Goal: Complete application form

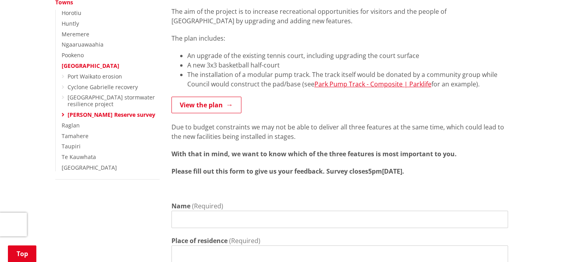
scroll to position [228, 0]
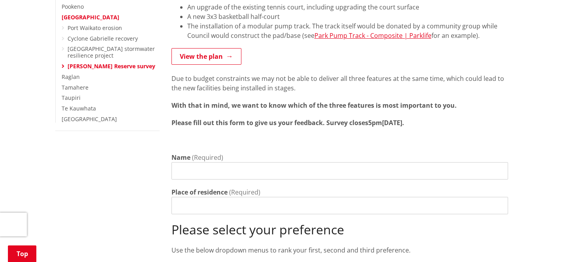
click at [252, 162] on input "Name" at bounding box center [340, 170] width 337 height 17
type input "Julie Roulston"
click at [265, 201] on input "Place of residence" at bounding box center [340, 205] width 337 height 17
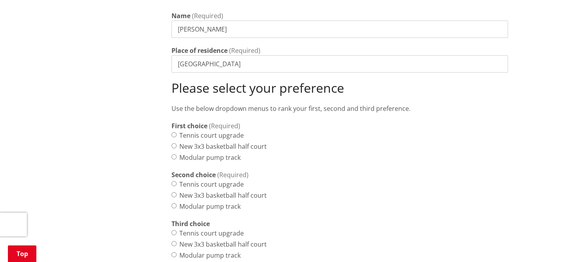
scroll to position [376, 0]
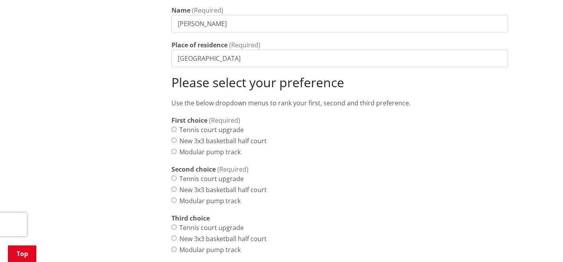
type input "[GEOGRAPHIC_DATA]"
click at [173, 127] on input "Tennis court upgrade" at bounding box center [174, 129] width 5 height 5
radio input "true"
click at [173, 187] on input "New 3x3 basketball half court" at bounding box center [174, 189] width 5 height 5
radio input "true"
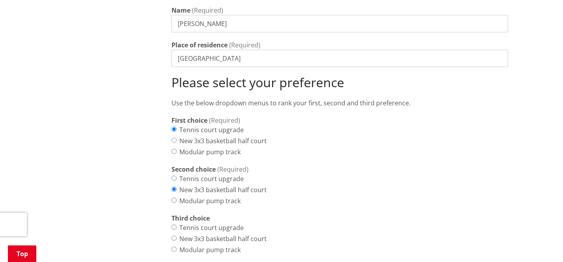
drag, startPoint x: 174, startPoint y: 240, endPoint x: 127, endPoint y: 233, distance: 47.2
click at [174, 247] on input "Modular pump track" at bounding box center [174, 249] width 5 height 5
radio input "true"
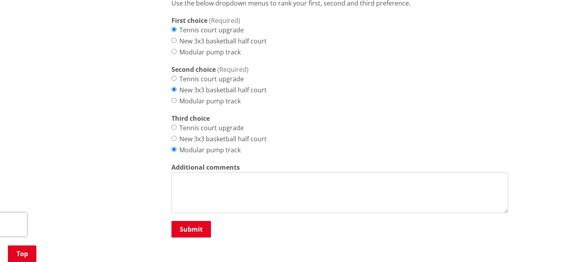
scroll to position [568, 0]
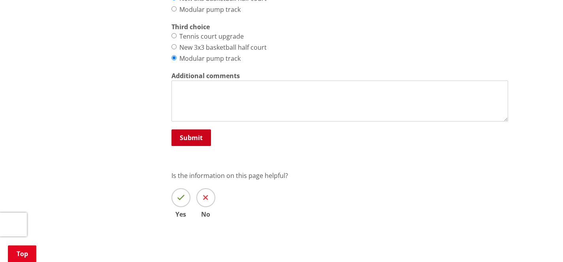
click at [194, 130] on button "Submit" at bounding box center [192, 138] width 40 height 17
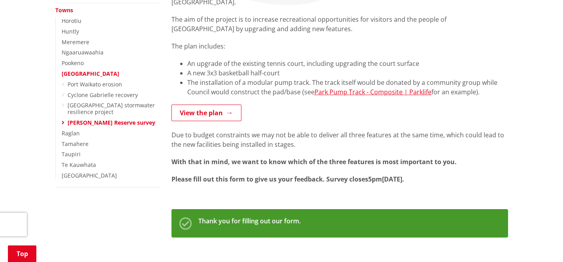
scroll to position [272, 0]
